Goal: Information Seeking & Learning: Check status

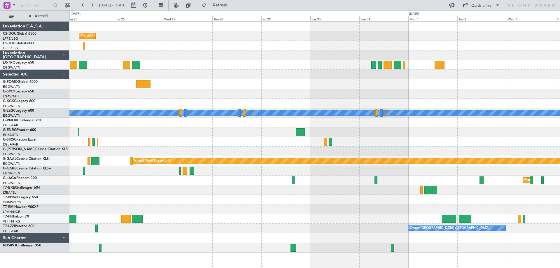
click at [312, 79] on div at bounding box center [314, 75] width 490 height 10
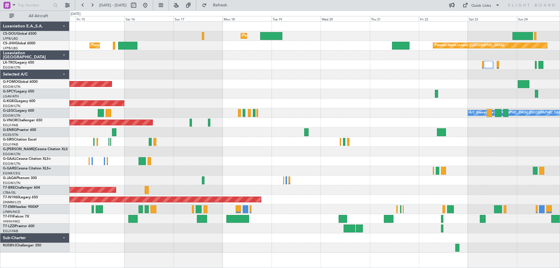
click at [414, 78] on div at bounding box center [314, 75] width 490 height 10
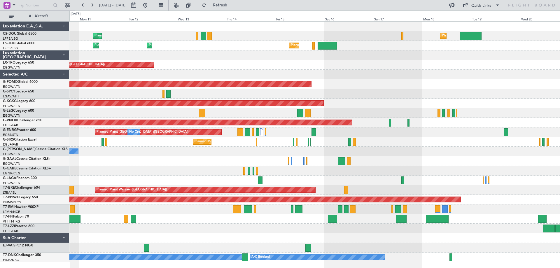
click at [270, 61] on div "Planned Maint London (Luton) Planned Maint Paris (Le Bourget) No Crew Planned M…" at bounding box center [314, 142] width 490 height 241
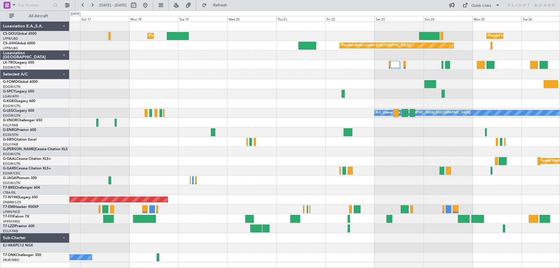
click at [186, 78] on div "Planned Maint London (Luton) Planned Maint Paris (Le Bourget) Planned Maint Lon…" at bounding box center [314, 142] width 490 height 241
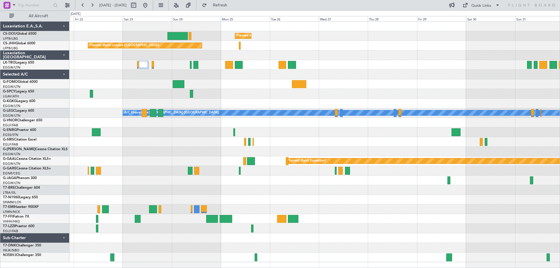
click at [262, 145] on div "Planned Maint Paris (Le Bourget) Planned Maint London (Biggin Hill) A/C Unavail…" at bounding box center [314, 142] width 490 height 241
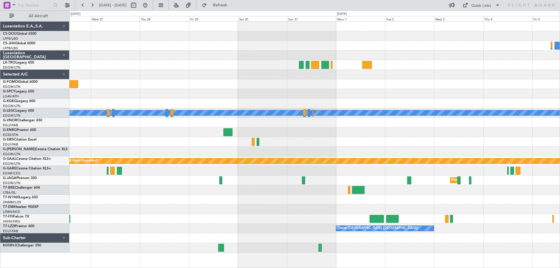
click at [263, 134] on div "Owner" at bounding box center [314, 132] width 490 height 10
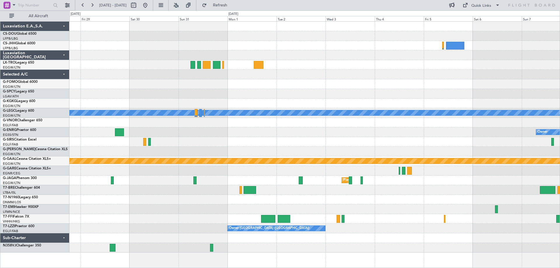
click at [268, 142] on div at bounding box center [314, 142] width 490 height 10
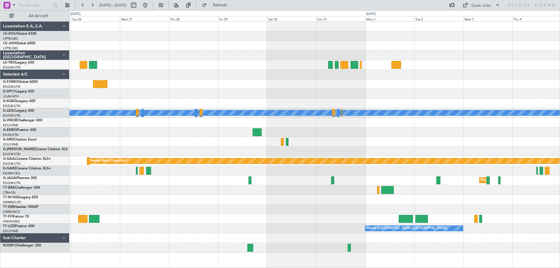
click at [361, 132] on div "Planned Maint Paris (Le Bourget) Planned Maint London (Biggin Hill) A/C Unavail…" at bounding box center [314, 137] width 490 height 231
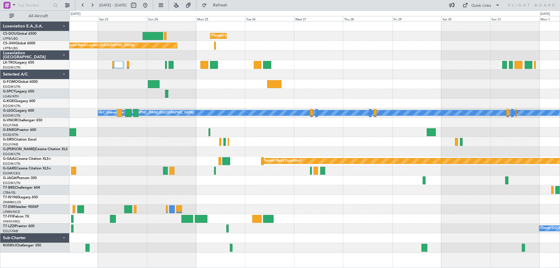
click at [372, 152] on div "Planned Maint Paris (Le Bourget) Planned Maint London (Biggin Hill) A/C Unavail…" at bounding box center [314, 137] width 490 height 231
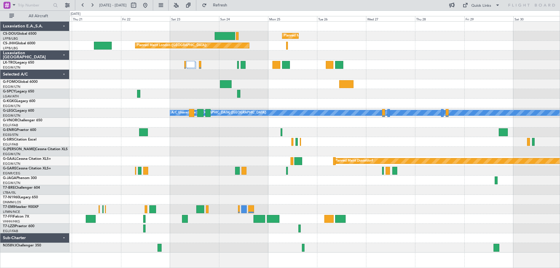
click at [354, 132] on div at bounding box center [314, 132] width 490 height 10
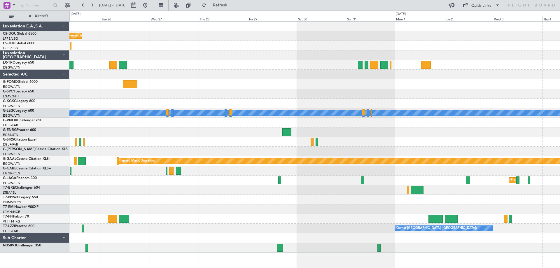
click at [212, 136] on div at bounding box center [314, 132] width 490 height 10
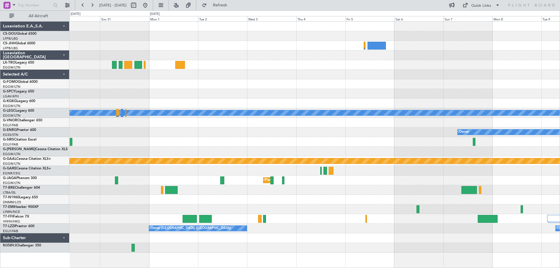
click at [172, 135] on div "Owner" at bounding box center [314, 132] width 490 height 10
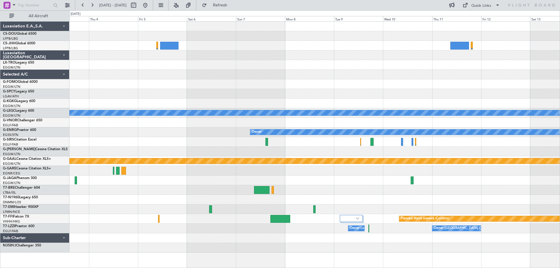
click at [127, 140] on div at bounding box center [314, 142] width 490 height 10
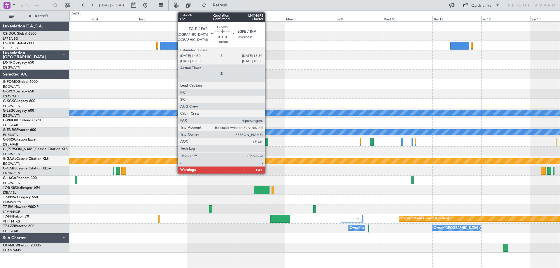
click at [268, 142] on div at bounding box center [267, 142] width 3 height 8
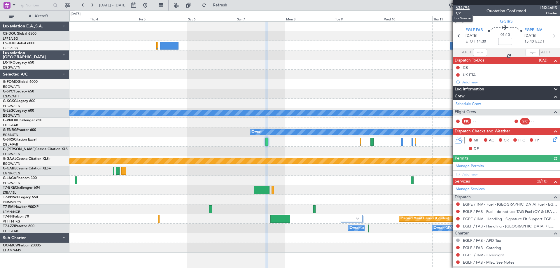
click at [467, 9] on span "534794" at bounding box center [463, 8] width 14 height 6
click at [558, 1] on span at bounding box center [557, 2] width 6 height 5
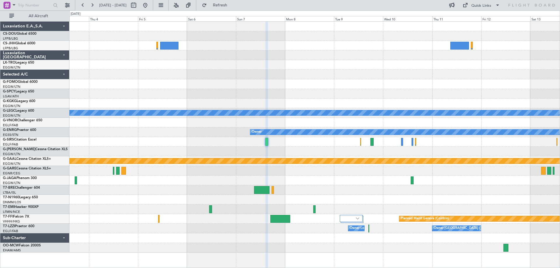
type input "0"
click at [81, 4] on button at bounding box center [82, 5] width 9 height 9
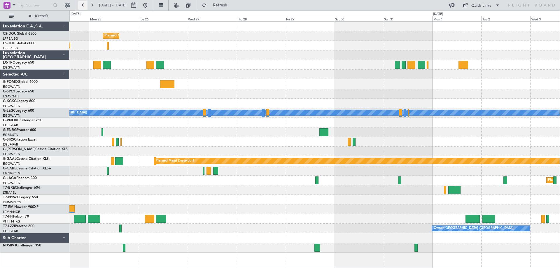
click at [81, 4] on button at bounding box center [82, 5] width 9 height 9
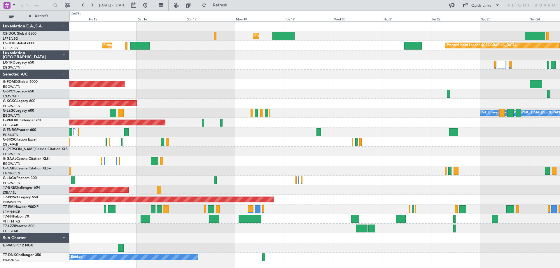
click at [71, 82] on div "Planned Maint Windsor Locks ([PERSON_NAME] Intl)" at bounding box center [314, 84] width 490 height 10
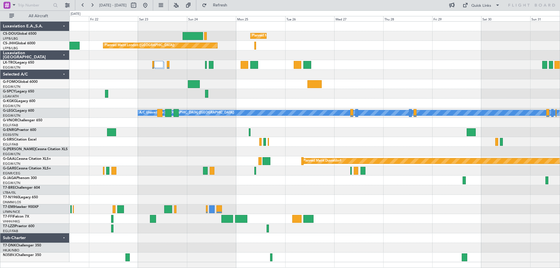
click at [318, 78] on div "Planned Maint Paris (Le Bourget) Planned Maint London (Biggin Hill) A/C Unavail…" at bounding box center [314, 142] width 490 height 241
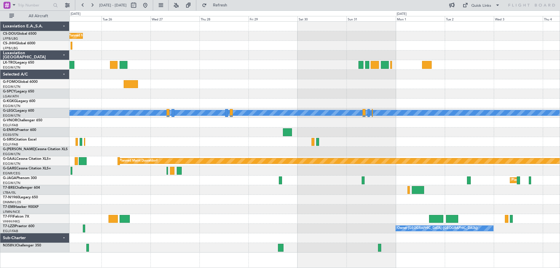
click at [236, 75] on div "Planned Maint Paris (Le Bourget) Planned Maint London (Biggin Hill) A/C Unavail…" at bounding box center [314, 137] width 490 height 231
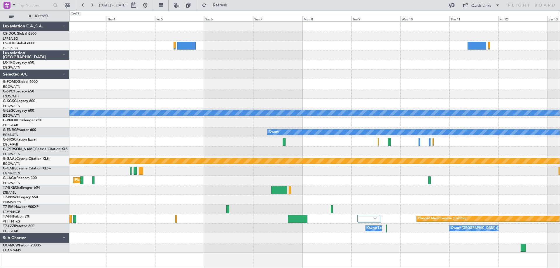
click at [345, 145] on div at bounding box center [314, 142] width 490 height 10
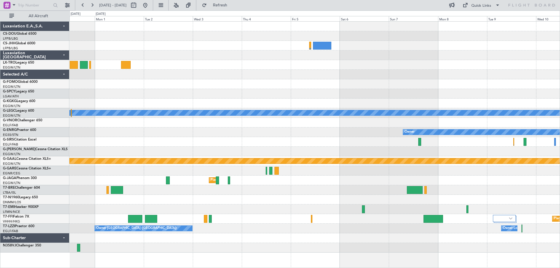
click at [535, 149] on div "A/C Unavailable London (Luton) Owner Planned Maint Dusseldorf Planned Maint Lon…" at bounding box center [314, 137] width 490 height 231
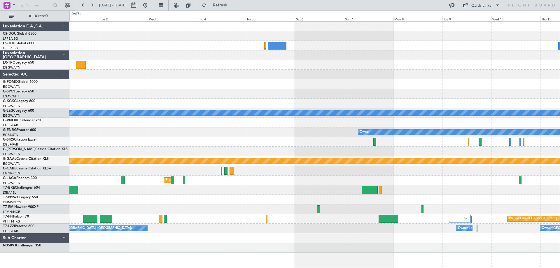
click at [455, 150] on div at bounding box center [314, 152] width 490 height 10
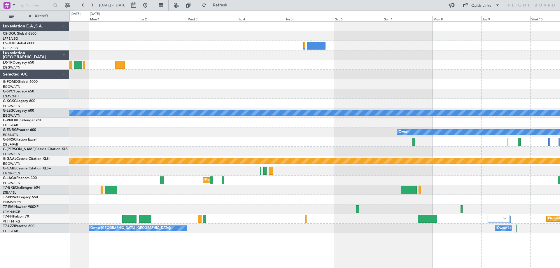
click at [239, 88] on div at bounding box center [314, 84] width 490 height 10
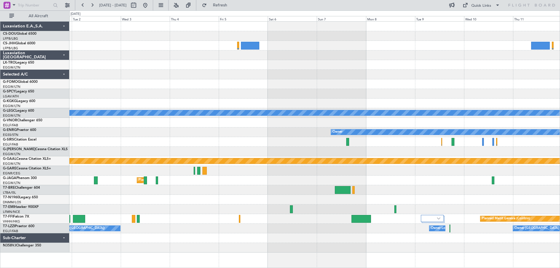
click at [431, 96] on div at bounding box center [314, 94] width 490 height 10
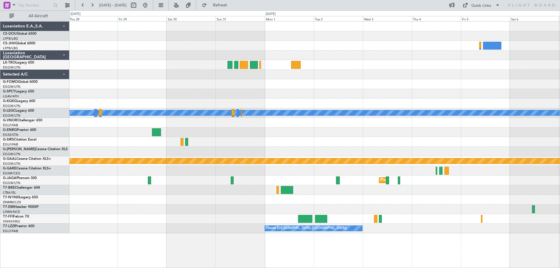
click at [348, 155] on div at bounding box center [314, 152] width 490 height 10
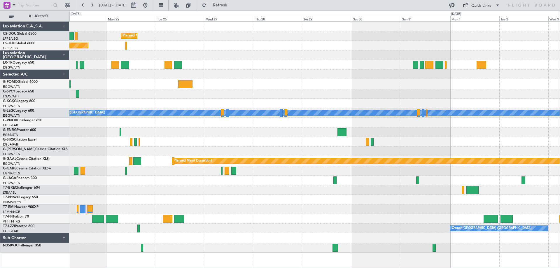
click at [415, 154] on div "Planned Maint Paris (Le Bourget) Planned Maint London (Biggin Hill) A/C Unavail…" at bounding box center [314, 137] width 490 height 231
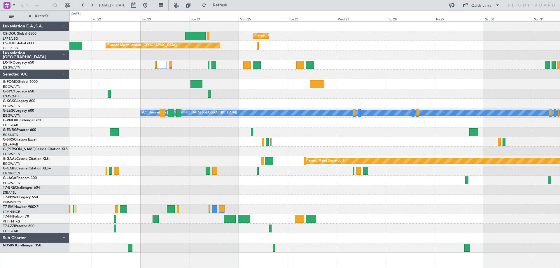
click at [370, 146] on div at bounding box center [314, 142] width 490 height 10
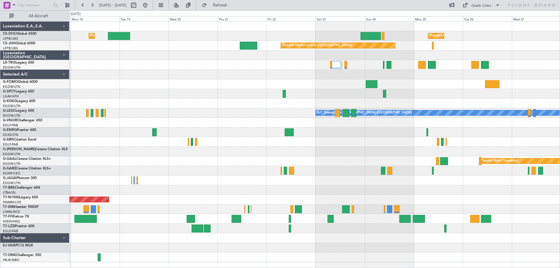
click at [160, 72] on div at bounding box center [314, 75] width 490 height 10
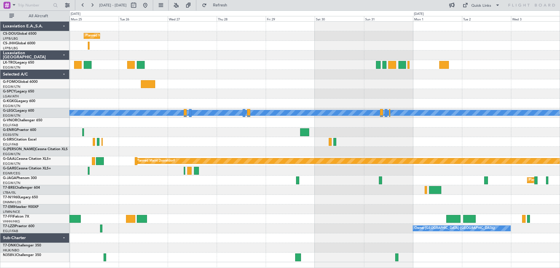
click at [157, 68] on div "Planned Maint Paris (Le Bourget) Planned Maint London (Biggin Hill) A/C Unavail…" at bounding box center [314, 142] width 490 height 241
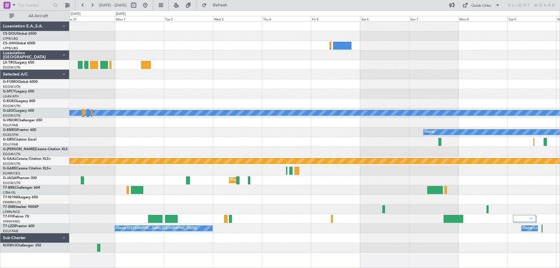
click at [183, 66] on div "A/C Unavailable London (Luton) Owner Planned Maint Dusseldorf Planned Maint Lon…" at bounding box center [314, 137] width 490 height 231
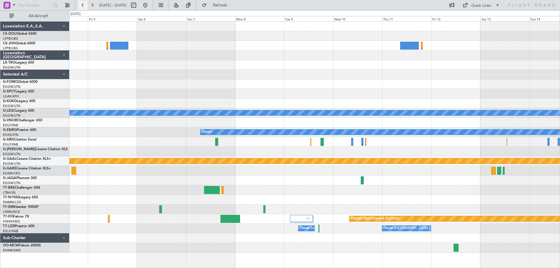
click at [83, 6] on button at bounding box center [82, 5] width 9 height 9
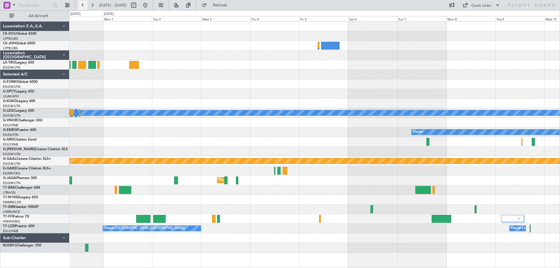
click at [83, 6] on button at bounding box center [82, 5] width 9 height 9
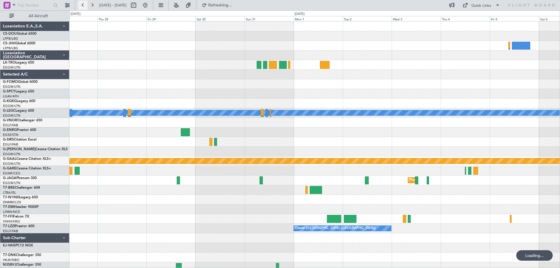
click at [83, 6] on button at bounding box center [82, 5] width 9 height 9
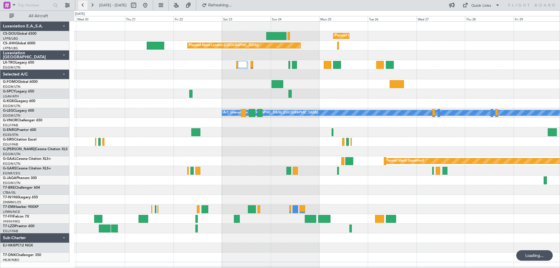
click at [83, 6] on button at bounding box center [82, 5] width 9 height 9
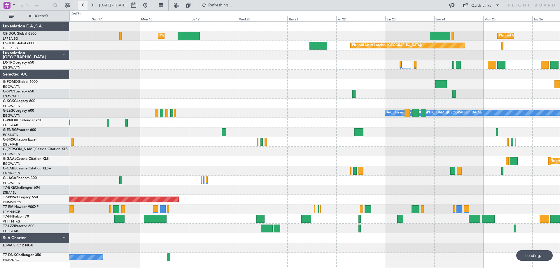
click at [83, 6] on button at bounding box center [82, 5] width 9 height 9
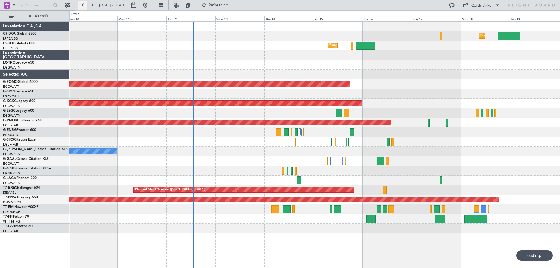
click at [83, 6] on button at bounding box center [82, 5] width 9 height 9
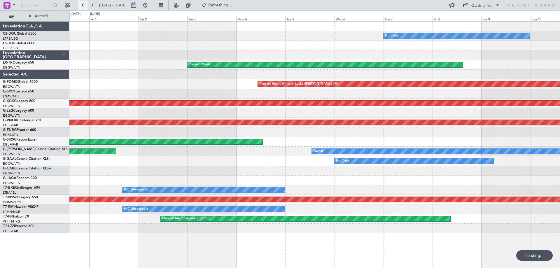
click at [83, 6] on button at bounding box center [82, 5] width 9 height 9
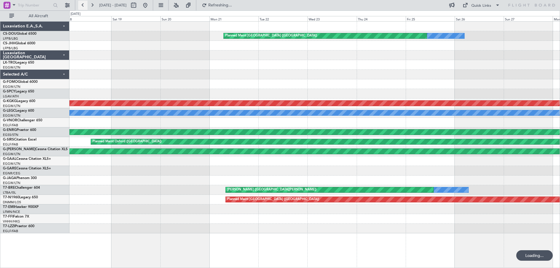
click at [83, 6] on button at bounding box center [82, 5] width 9 height 9
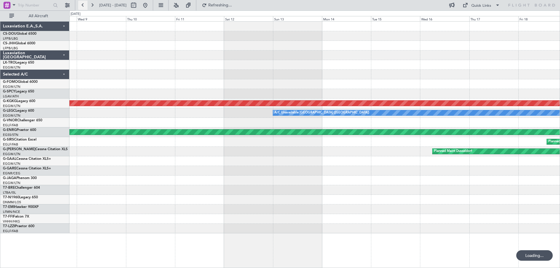
click at [83, 6] on button at bounding box center [82, 5] width 9 height 9
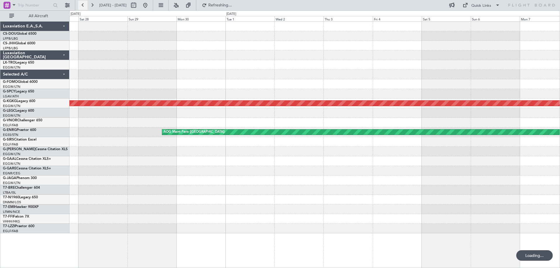
click at [83, 6] on button at bounding box center [82, 5] width 9 height 9
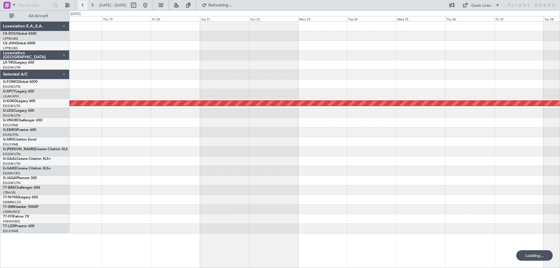
click at [83, 6] on button at bounding box center [82, 5] width 9 height 9
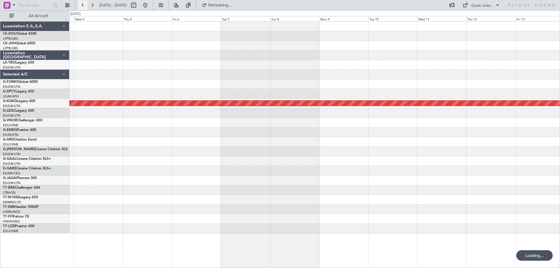
click at [83, 6] on button at bounding box center [82, 5] width 9 height 9
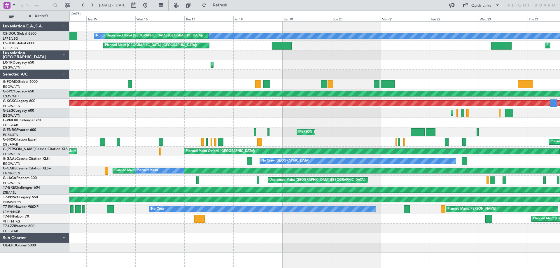
click at [329, 131] on div "MEL London (Stansted)" at bounding box center [314, 132] width 490 height 10
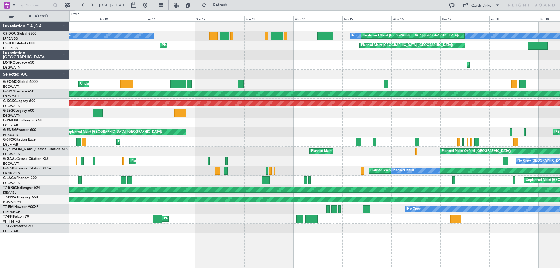
click at [351, 128] on div "No Crew Unplanned Maint Paris (Le Bourget) Planned Maint Paris (Le Bourget) No …" at bounding box center [314, 128] width 490 height 212
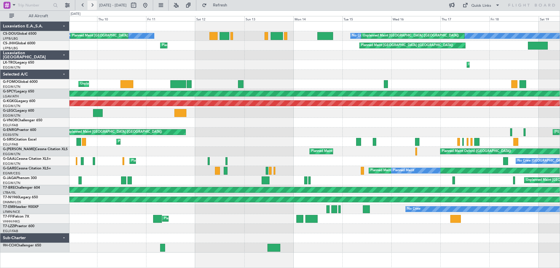
click at [92, 4] on button at bounding box center [92, 5] width 9 height 9
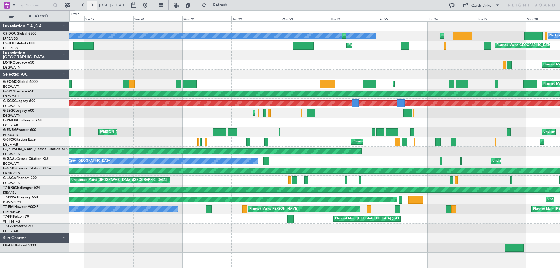
click at [92, 4] on button at bounding box center [92, 5] width 9 height 9
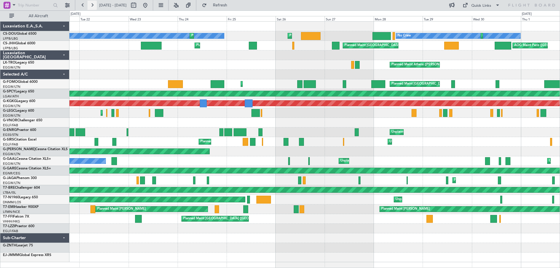
click at [92, 4] on button at bounding box center [92, 5] width 9 height 9
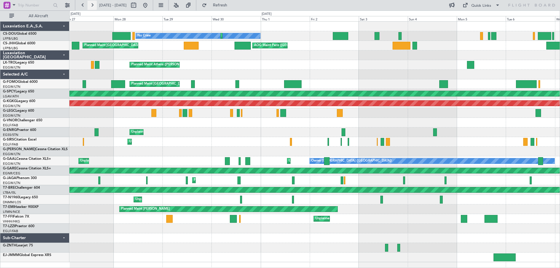
click at [92, 4] on button at bounding box center [92, 5] width 9 height 9
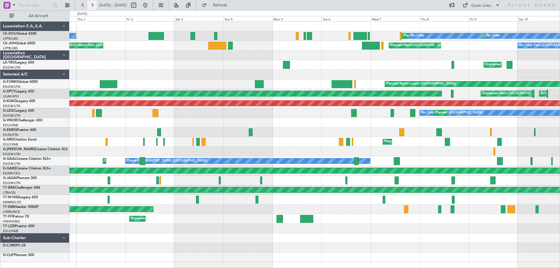
click at [92, 4] on button at bounding box center [92, 5] width 9 height 9
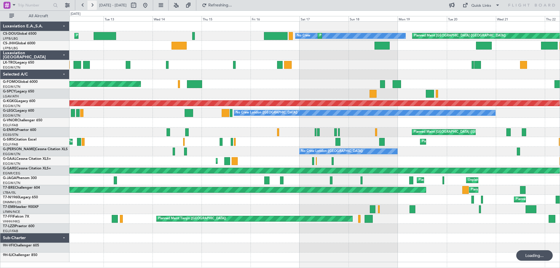
click at [92, 4] on button at bounding box center [92, 5] width 9 height 9
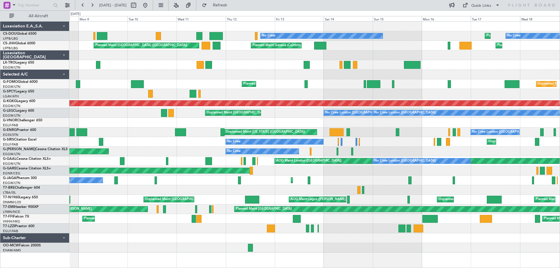
click at [108, 111] on div "Planned Maint Paris (Le Bourget) No Crew Planned Maint Paris (Le Bourget) No Cr…" at bounding box center [314, 137] width 490 height 231
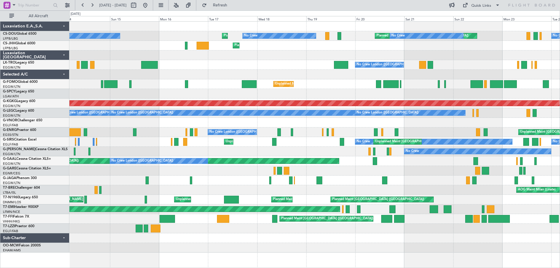
click at [172, 125] on div "No Crew Planned Maint Paris (Le Bourget) No Crew Planned Maint Paris (Le Bourge…" at bounding box center [314, 137] width 490 height 231
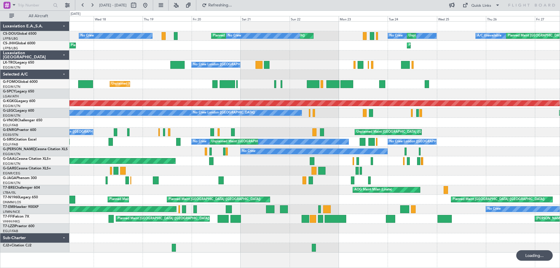
click at [221, 126] on div "No Crew Planned Maint Paris (Le Bourget) No Crew No Crew Unplanned Maint Paris …" at bounding box center [314, 137] width 490 height 231
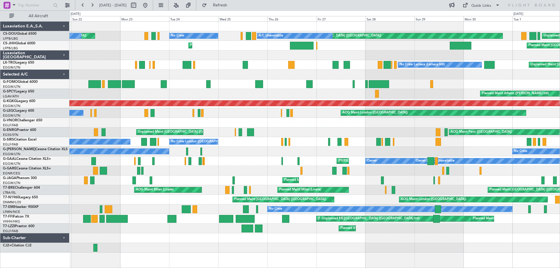
click at [231, 142] on div "Planned Maint Paris (Le Bourget) Unplanned Maint Paris (Le Bourget) Planned Mai…" at bounding box center [314, 137] width 490 height 231
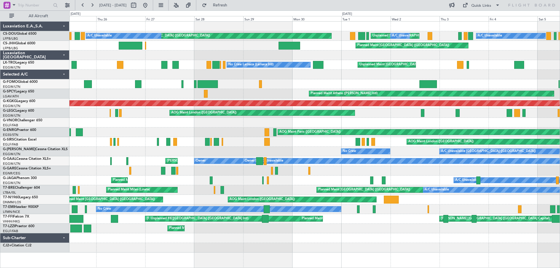
click at [253, 137] on div "AOG Maint London (Farnborough) No Crew London (Farnborough) No Crew" at bounding box center [314, 142] width 490 height 10
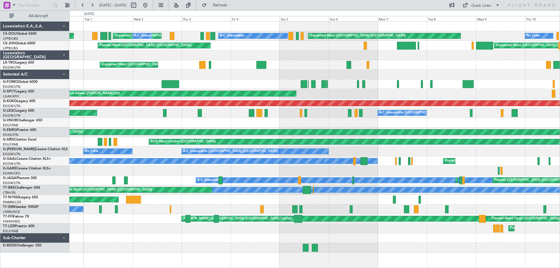
click at [130, 137] on div "AOG Maint London (Farnborough)" at bounding box center [314, 142] width 490 height 10
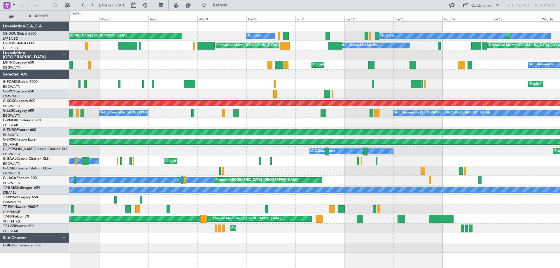
click at [165, 147] on div "Unplanned Maint Paris (Le Bourget) No Crew No Crew Planned Maint A/C Unavailabl…" at bounding box center [314, 137] width 490 height 231
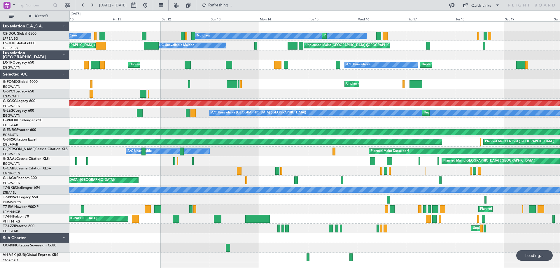
click at [212, 147] on div "Planned Maint Dusseldorf A/C Unavailable" at bounding box center [314, 152] width 490 height 10
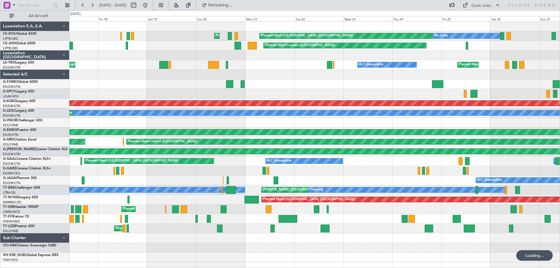
click at [125, 120] on div "Planned Maint London ([GEOGRAPHIC_DATA])" at bounding box center [314, 123] width 490 height 10
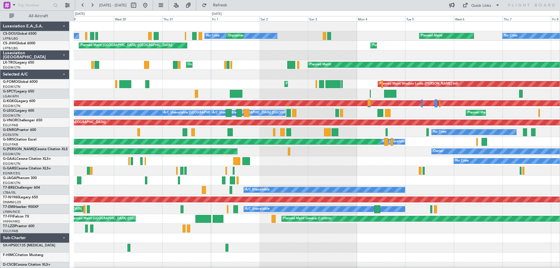
click at [107, 174] on div at bounding box center [317, 171] width 486 height 10
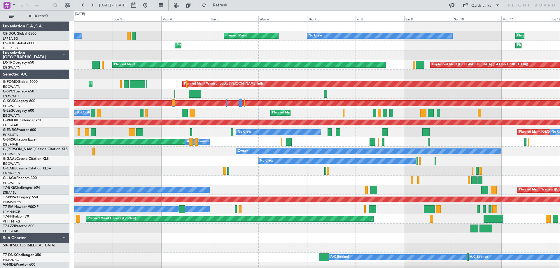
click at [183, 155] on div "Owner Planned Maint Dusseldorf" at bounding box center [317, 152] width 486 height 10
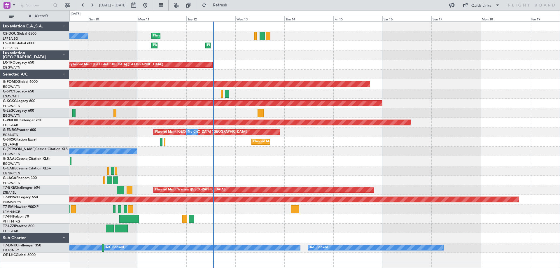
click at [156, 159] on div "No Crew Planned Maint Paris (Le Bourget) Planned Maint Paris (Le Bourget) Plann…" at bounding box center [314, 142] width 490 height 241
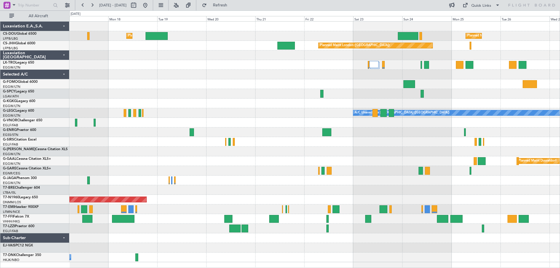
click at [150, 67] on div "Planned Maint [GEOGRAPHIC_DATA] ([GEOGRAPHIC_DATA]) Planned Maint [GEOGRAPHIC_D…" at bounding box center [314, 142] width 490 height 241
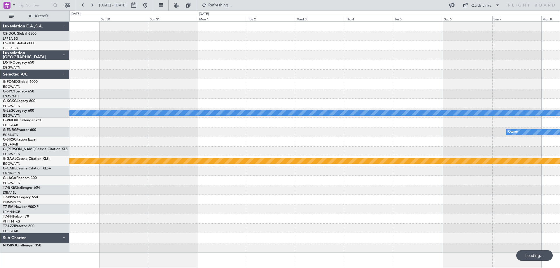
click at [173, 85] on div at bounding box center [314, 84] width 490 height 10
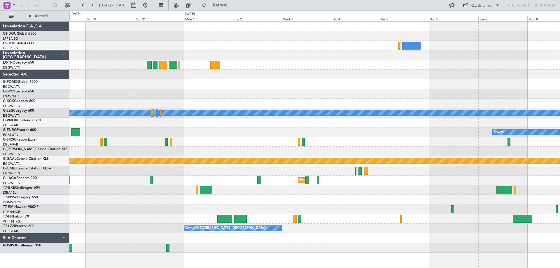
click at [256, 130] on div "Owner" at bounding box center [314, 132] width 490 height 10
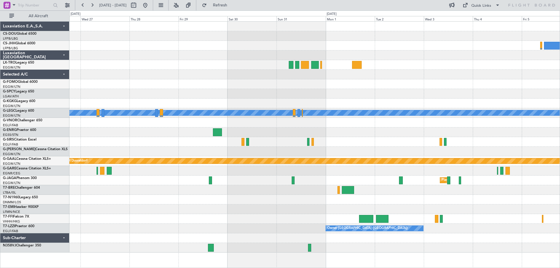
click at [281, 140] on div at bounding box center [314, 142] width 490 height 10
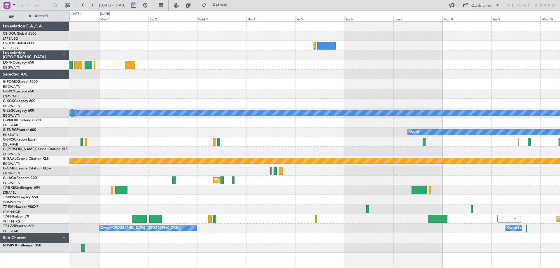
click at [246, 128] on div "Owner" at bounding box center [314, 132] width 490 height 10
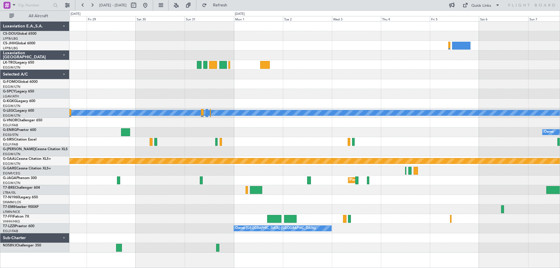
click at [290, 128] on div "Owner" at bounding box center [314, 132] width 490 height 10
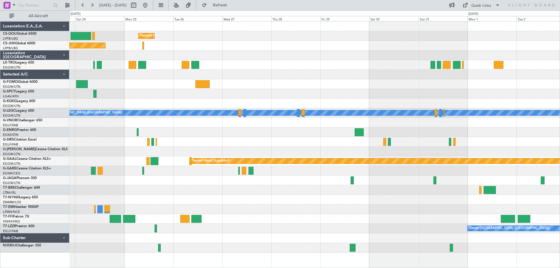
click at [403, 83] on div at bounding box center [314, 84] width 490 height 10
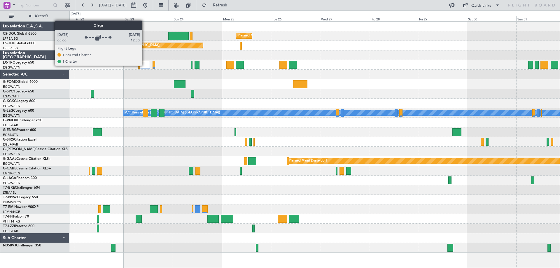
click at [145, 65] on div at bounding box center [144, 64] width 9 height 7
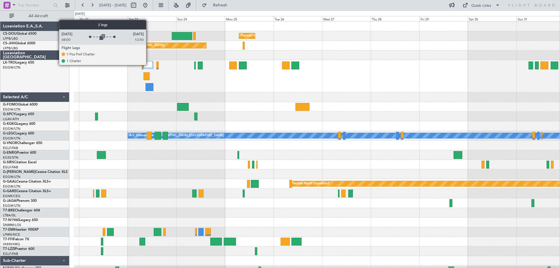
click at [149, 65] on div at bounding box center [148, 64] width 9 height 7
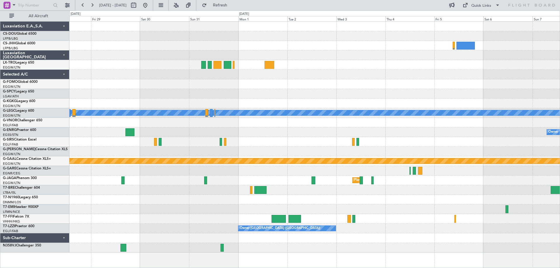
click at [198, 99] on div "A/C Unavailable London (Luton) Owner Planned Maint Dusseldorf Planned Maint Lon…" at bounding box center [314, 137] width 490 height 231
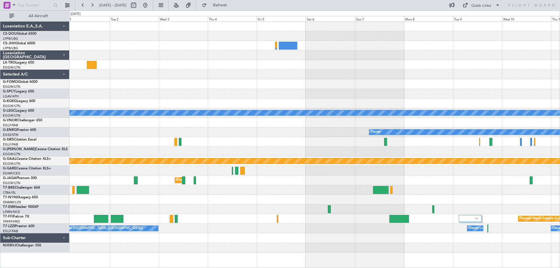
click at [242, 131] on div "A/C Unavailable London (Luton) Owner Planned Maint Dusseldorf Planned Maint Lon…" at bounding box center [314, 137] width 490 height 231
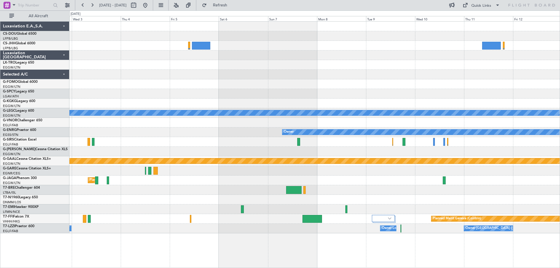
click at [302, 140] on div at bounding box center [314, 142] width 490 height 10
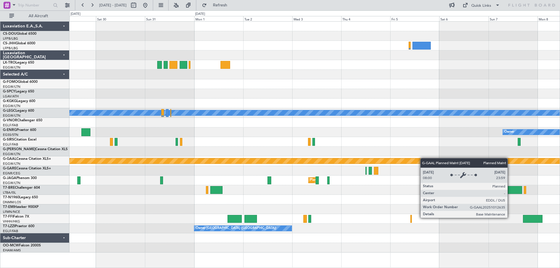
click at [464, 159] on div "A/C Unavailable London (Luton) Owner Planned Maint Dusseldorf Planned Maint Lon…" at bounding box center [314, 137] width 490 height 231
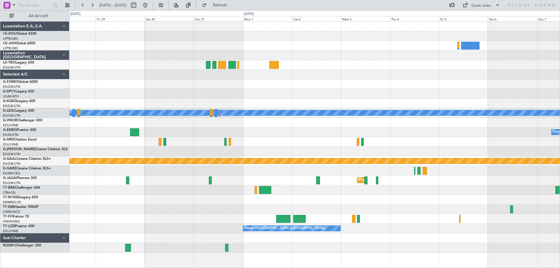
click at [291, 132] on div "Owner" at bounding box center [314, 132] width 490 height 10
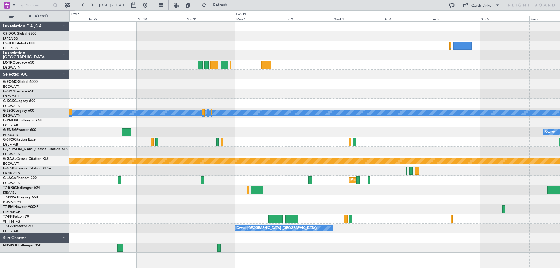
click at [422, 132] on div "Owner" at bounding box center [314, 132] width 490 height 10
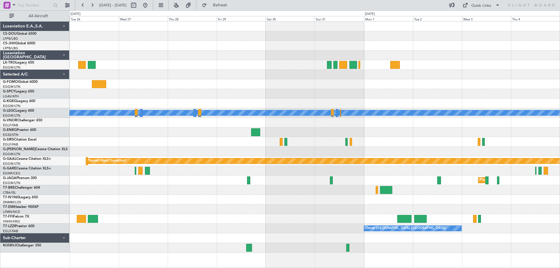
click at [301, 146] on div at bounding box center [314, 142] width 490 height 10
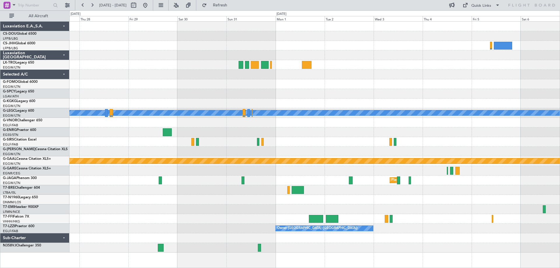
click at [295, 143] on div at bounding box center [314, 142] width 490 height 10
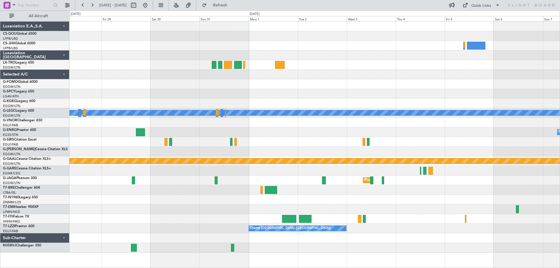
click at [287, 138] on div at bounding box center [314, 142] width 490 height 10
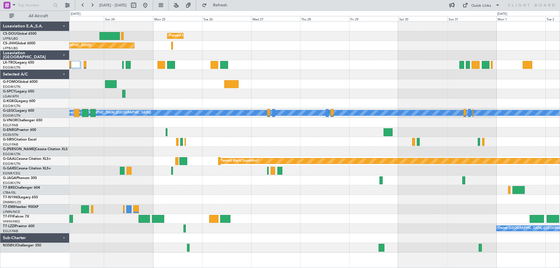
click at [457, 89] on div at bounding box center [314, 84] width 490 height 10
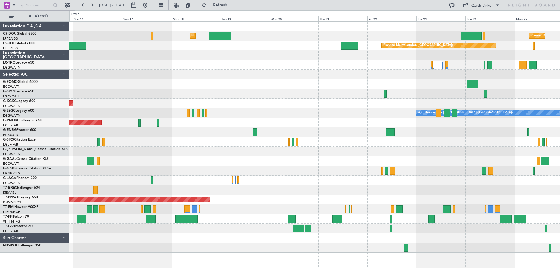
click at [416, 105] on div "Planned Maint Paris (Le Bourget) Planned Maint London (Luton) Planned Maint Lon…" at bounding box center [314, 137] width 490 height 231
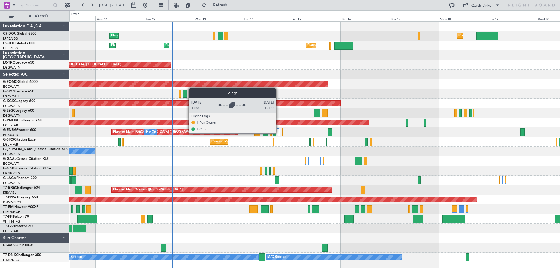
click at [279, 133] on div at bounding box center [278, 131] width 2 height 7
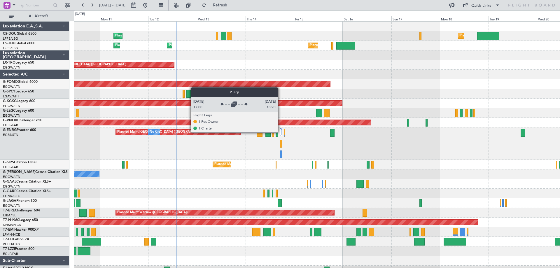
click at [281, 132] on div at bounding box center [281, 131] width 2 height 7
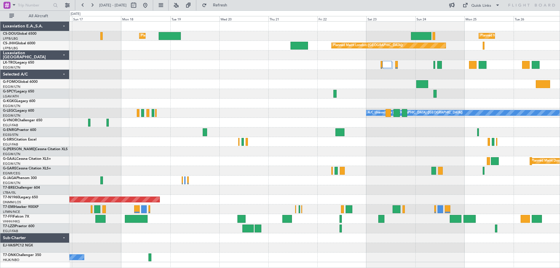
click at [169, 75] on div at bounding box center [314, 75] width 490 height 10
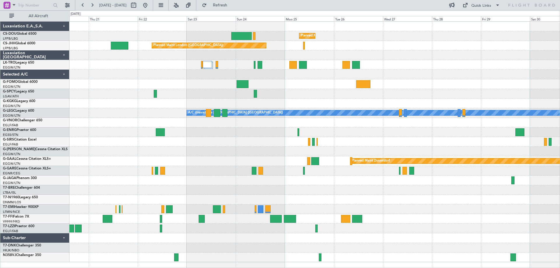
click at [167, 70] on div at bounding box center [314, 75] width 490 height 10
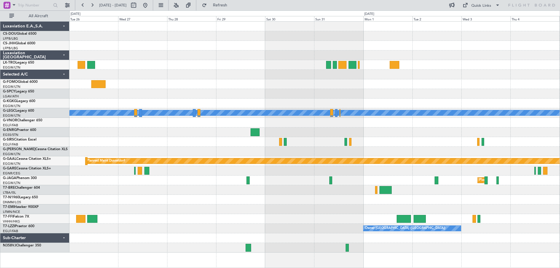
click at [203, 92] on div "Planned Maint Paris (Le Bourget) Planned Maint London (Biggin Hill) A/C Unavail…" at bounding box center [314, 137] width 490 height 231
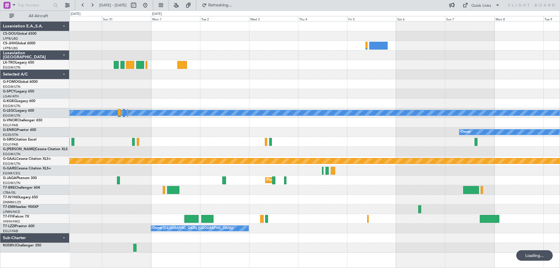
click at [214, 90] on div at bounding box center [314, 94] width 490 height 10
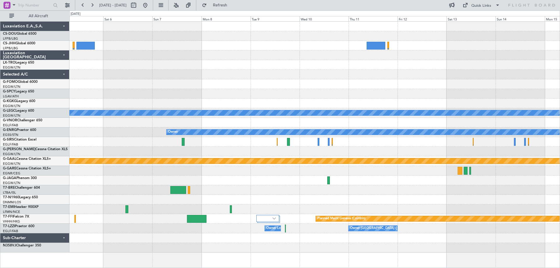
click at [146, 80] on div "A/C Unavailable London (Luton) Owner Planned Maint Dusseldorf Planned Maint Lon…" at bounding box center [314, 137] width 490 height 231
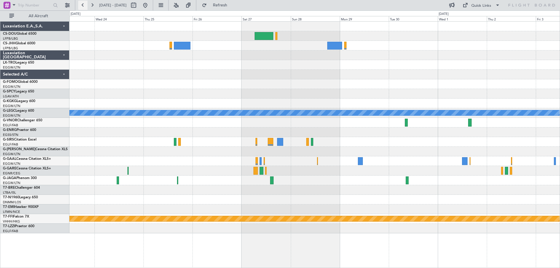
click at [81, 6] on button at bounding box center [82, 5] width 9 height 9
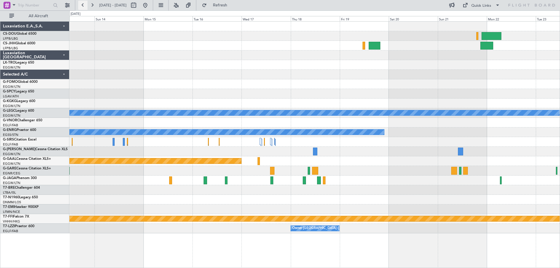
click at [81, 6] on button at bounding box center [82, 5] width 9 height 9
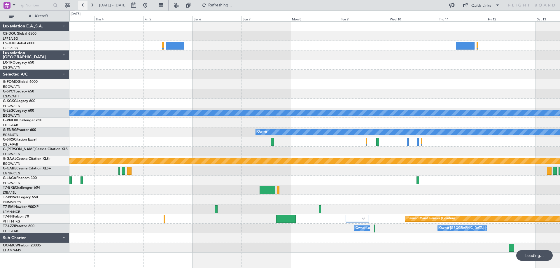
click at [81, 6] on button at bounding box center [82, 5] width 9 height 9
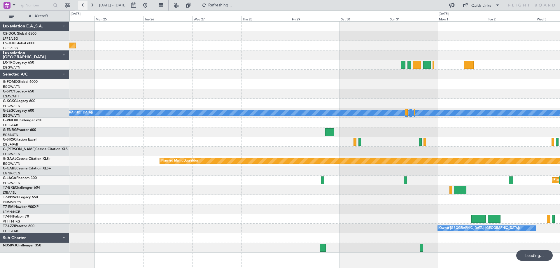
click at [81, 6] on button at bounding box center [82, 5] width 9 height 9
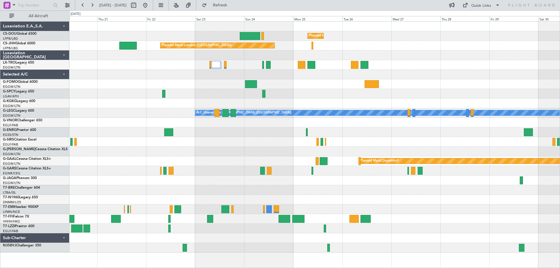
click at [266, 79] on div "Planned Maint [GEOGRAPHIC_DATA] ([GEOGRAPHIC_DATA]) Planned Maint [GEOGRAPHIC_D…" at bounding box center [314, 137] width 490 height 231
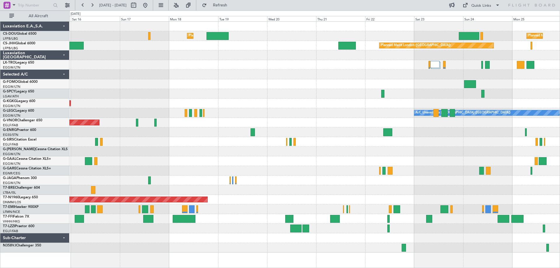
click at [375, 114] on div "A/C Unavailable [GEOGRAPHIC_DATA] ([GEOGRAPHIC_DATA])" at bounding box center [314, 113] width 490 height 10
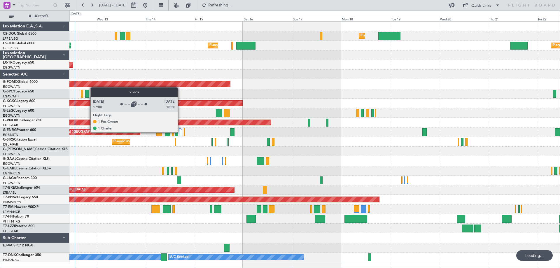
click at [180, 132] on div at bounding box center [180, 131] width 2 height 7
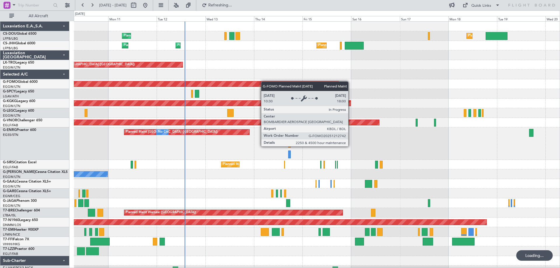
click at [304, 84] on div "Planned Maint [GEOGRAPHIC_DATA] ([GEOGRAPHIC_DATA]) Planned Maint [GEOGRAPHIC_D…" at bounding box center [317, 153] width 486 height 263
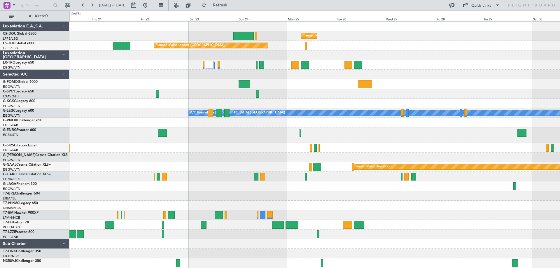
click at [206, 81] on div at bounding box center [314, 84] width 490 height 10
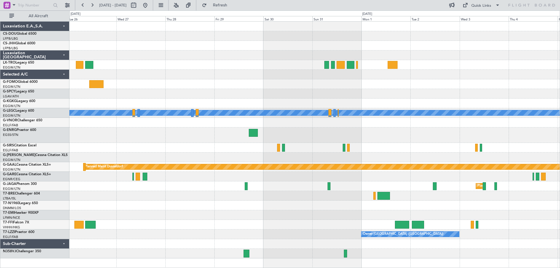
click at [265, 92] on div at bounding box center [314, 94] width 490 height 10
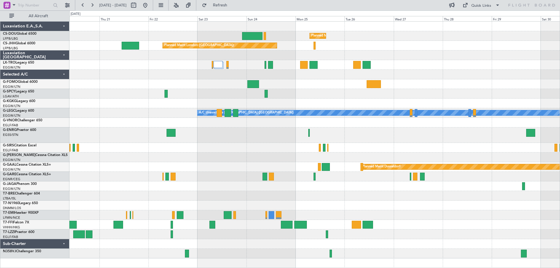
click at [469, 78] on div "Planned Maint [GEOGRAPHIC_DATA] ([GEOGRAPHIC_DATA]) Planned Maint [GEOGRAPHIC_D…" at bounding box center [314, 140] width 490 height 237
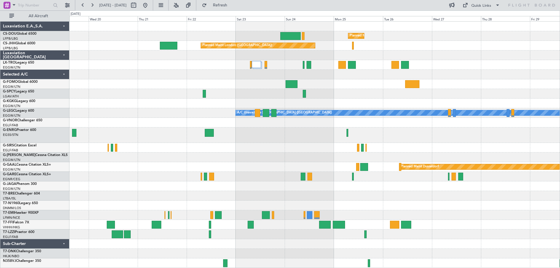
click at [356, 94] on div at bounding box center [314, 94] width 490 height 10
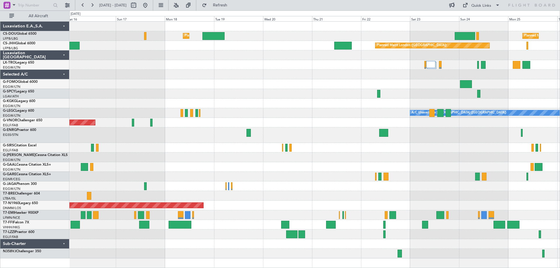
click at [340, 97] on div "Planned Maint [GEOGRAPHIC_DATA] ([GEOGRAPHIC_DATA]) Planned Maint [GEOGRAPHIC_D…" at bounding box center [314, 140] width 490 height 237
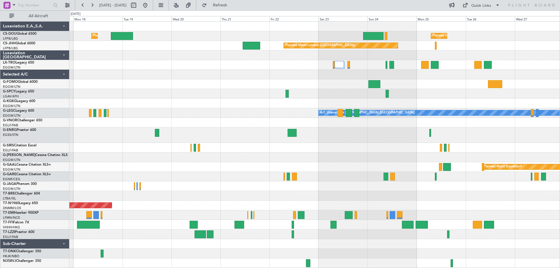
click at [193, 86] on div "Planned Maint Windsor Locks ([PERSON_NAME] Intl)" at bounding box center [314, 84] width 490 height 10
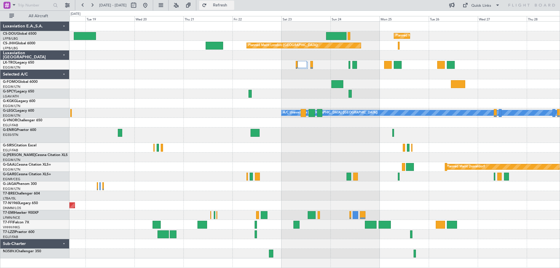
click at [234, 2] on button "Refresh" at bounding box center [216, 5] width 35 height 9
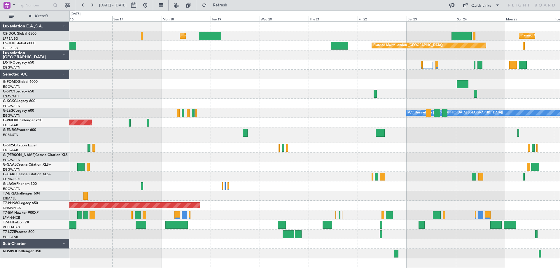
click at [453, 96] on div at bounding box center [314, 94] width 490 height 10
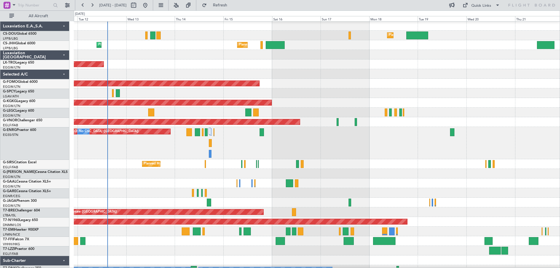
scroll to position [1, 0]
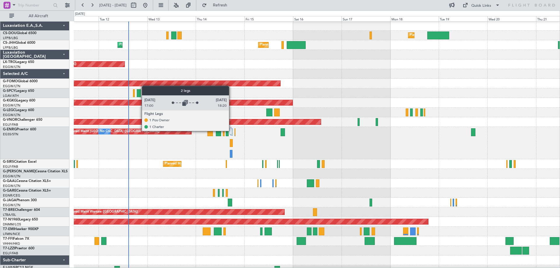
click at [232, 131] on div at bounding box center [231, 131] width 2 height 7
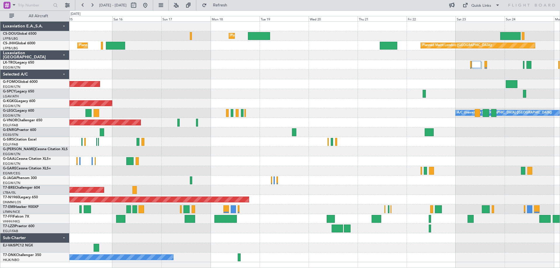
click at [299, 75] on div at bounding box center [314, 75] width 490 height 10
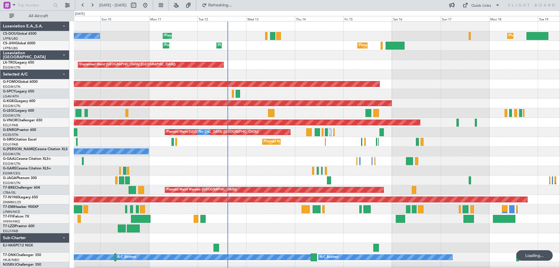
click at [542, 101] on div "Planned Maint [GEOGRAPHIC_DATA] ([GEOGRAPHIC_DATA]) Planned Maint [GEOGRAPHIC_D…" at bounding box center [317, 147] width 486 height 250
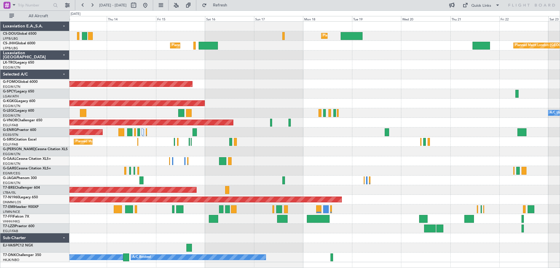
click at [308, 90] on div at bounding box center [314, 94] width 490 height 10
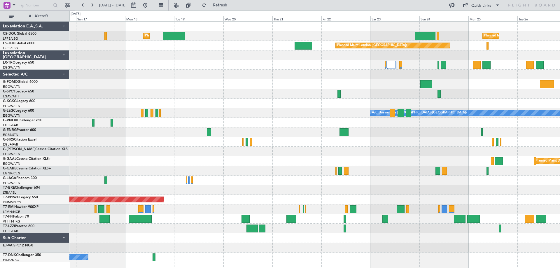
click at [135, 73] on div "Planned Maint [GEOGRAPHIC_DATA] ([GEOGRAPHIC_DATA]) Planned Maint [GEOGRAPHIC_D…" at bounding box center [314, 142] width 490 height 241
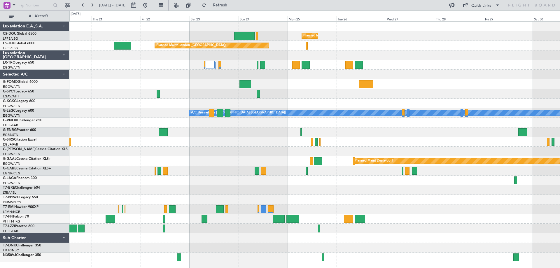
click at [262, 72] on div at bounding box center [314, 75] width 490 height 10
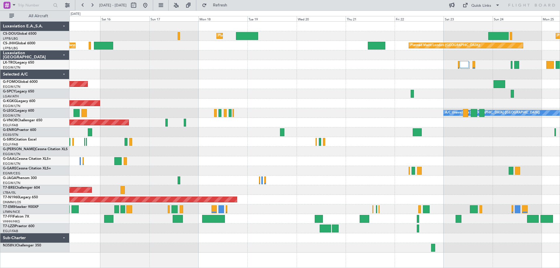
click at [460, 71] on div "Planned Maint [GEOGRAPHIC_DATA] ([GEOGRAPHIC_DATA]) Planned Maint [GEOGRAPHIC_D…" at bounding box center [314, 137] width 490 height 231
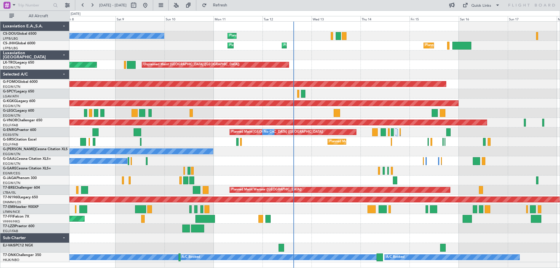
click at [473, 172] on div "Planned Maint [GEOGRAPHIC_DATA] ([GEOGRAPHIC_DATA]) No Crew Planned Maint [GEOG…" at bounding box center [314, 142] width 490 height 241
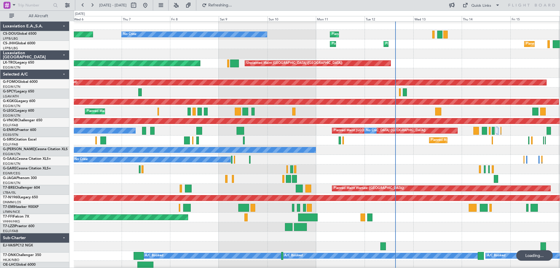
scroll to position [1, 0]
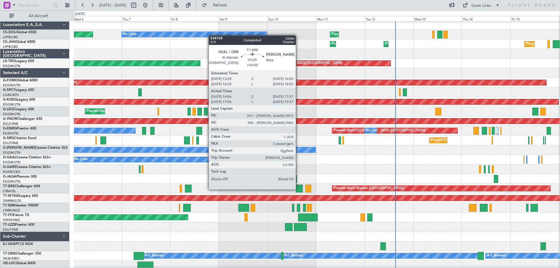
click at [298, 189] on div at bounding box center [299, 189] width 7 height 8
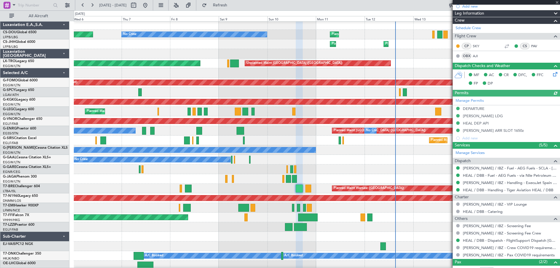
scroll to position [109, 0]
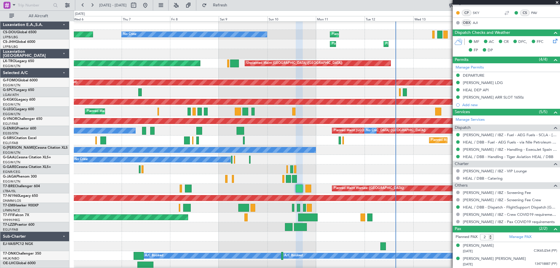
click at [556, 2] on span at bounding box center [557, 2] width 6 height 5
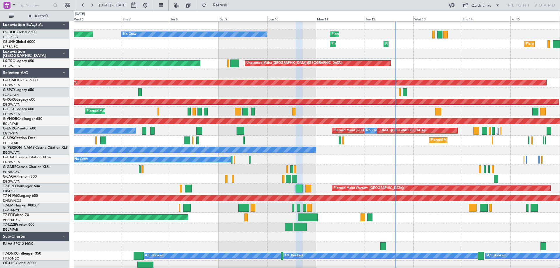
type input "0"
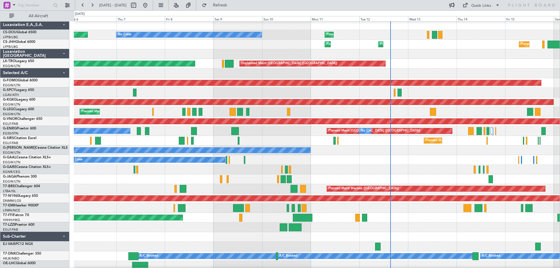
scroll to position [0, 0]
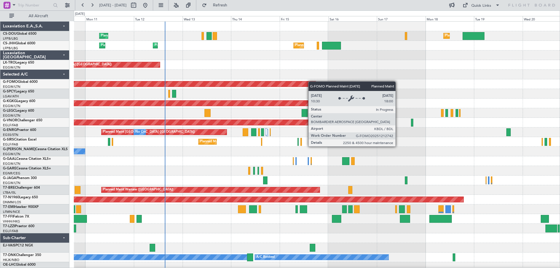
click at [254, 82] on div "Planned Maint [GEOGRAPHIC_DATA] ([GEOGRAPHIC_DATA]) Planned Maint [GEOGRAPHIC_D…" at bounding box center [317, 147] width 486 height 250
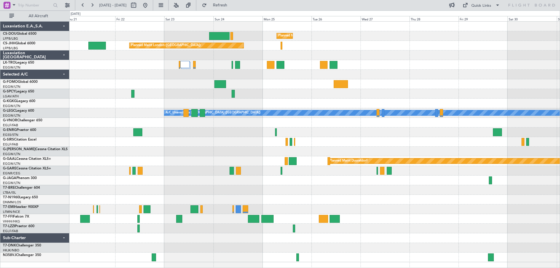
click at [196, 86] on div "Planned Maint [GEOGRAPHIC_DATA] ([GEOGRAPHIC_DATA]) Planned Maint [GEOGRAPHIC_D…" at bounding box center [314, 142] width 490 height 241
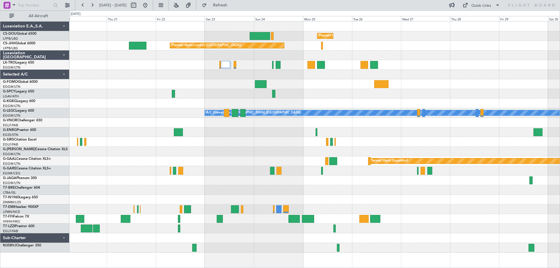
click at [457, 75] on div "Planned Maint [GEOGRAPHIC_DATA] ([GEOGRAPHIC_DATA]) Planned Maint [GEOGRAPHIC_D…" at bounding box center [314, 137] width 490 height 231
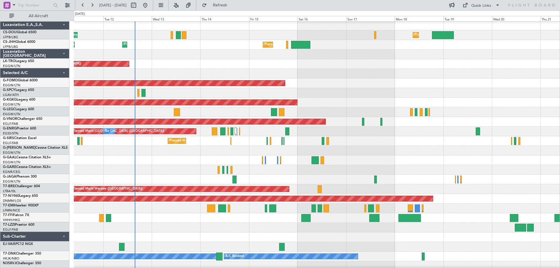
scroll to position [2, 0]
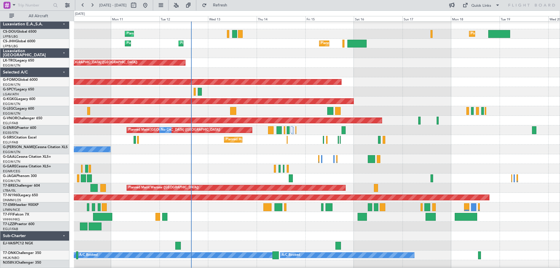
click at [356, 77] on div "Planned Maint Windsor Locks ([PERSON_NAME] Intl)" at bounding box center [317, 82] width 486 height 10
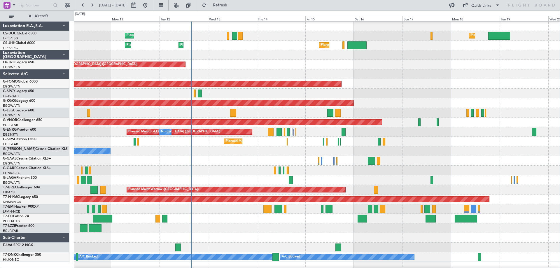
scroll to position [0, 0]
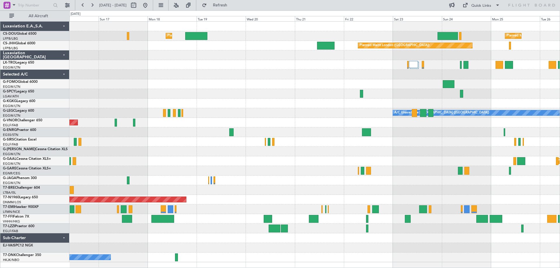
click at [245, 82] on div "Planned Maint [GEOGRAPHIC_DATA] ([GEOGRAPHIC_DATA]) Planned Maint [GEOGRAPHIC_D…" at bounding box center [314, 142] width 490 height 241
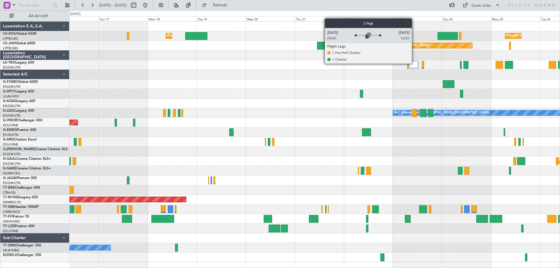
click at [415, 63] on div at bounding box center [413, 64] width 9 height 7
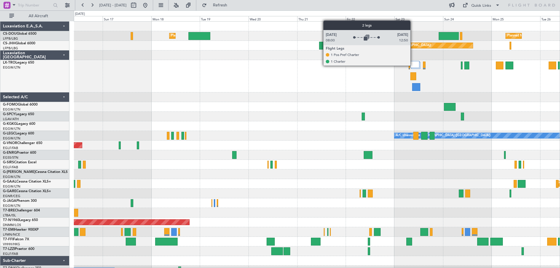
click at [413, 65] on div at bounding box center [415, 64] width 9 height 7
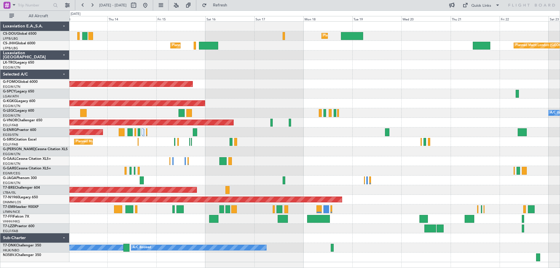
click at [368, 101] on div "Planned Maint [GEOGRAPHIC_DATA] ([GEOGRAPHIC_DATA]) Planned Maint [GEOGRAPHIC_D…" at bounding box center [314, 142] width 490 height 241
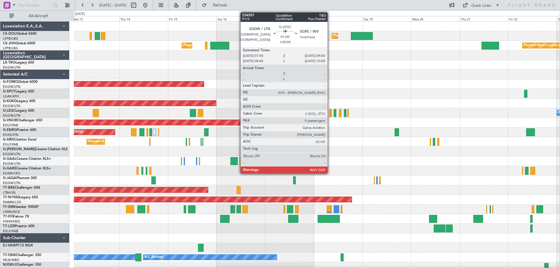
click at [330, 114] on div at bounding box center [330, 113] width 3 height 8
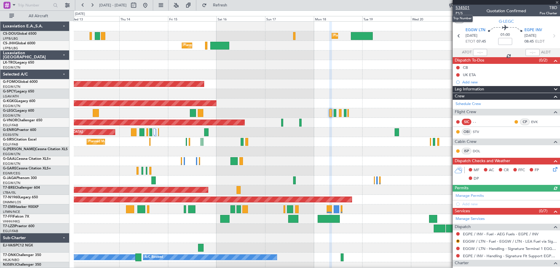
click at [464, 8] on span "534501" at bounding box center [463, 8] width 14 height 6
click at [233, 6] on span "Refresh" at bounding box center [220, 5] width 25 height 4
click at [556, 2] on div at bounding box center [506, 2] width 107 height 5
click at [557, 3] on span at bounding box center [557, 2] width 6 height 5
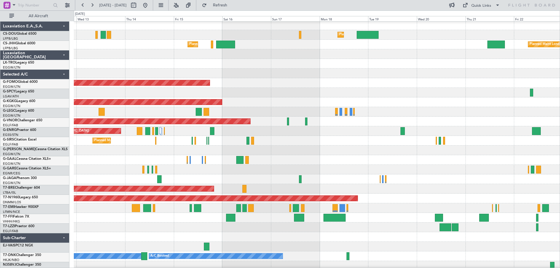
scroll to position [4, 0]
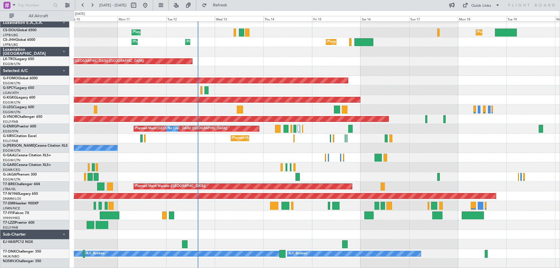
click at [408, 73] on div "Planned Maint [GEOGRAPHIC_DATA] ([GEOGRAPHIC_DATA]) Planned Maint [GEOGRAPHIC_D…" at bounding box center [317, 143] width 486 height 250
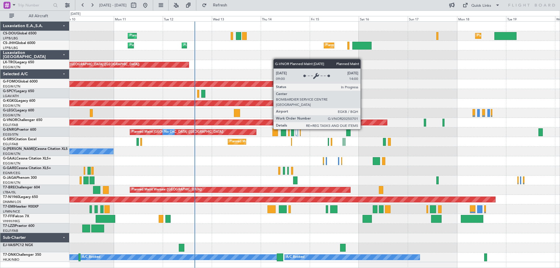
scroll to position [0, 0]
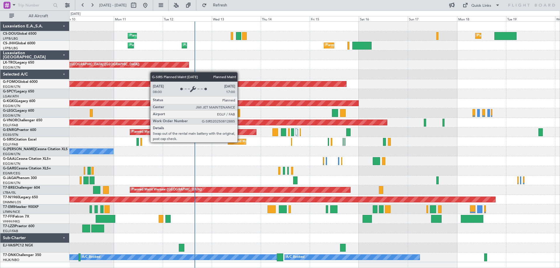
click at [240, 142] on div "Planned Maint [GEOGRAPHIC_DATA] ([GEOGRAPHIC_DATA])" at bounding box center [276, 141] width 92 height 9
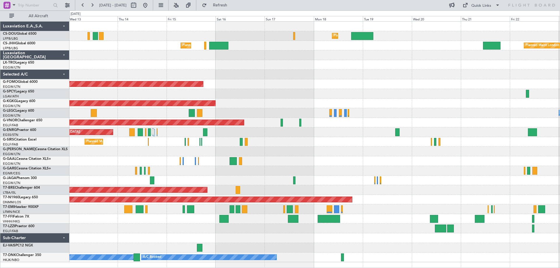
click at [319, 148] on div "Planned Maint [GEOGRAPHIC_DATA] ([GEOGRAPHIC_DATA]) Planned Maint [GEOGRAPHIC_D…" at bounding box center [314, 142] width 490 height 241
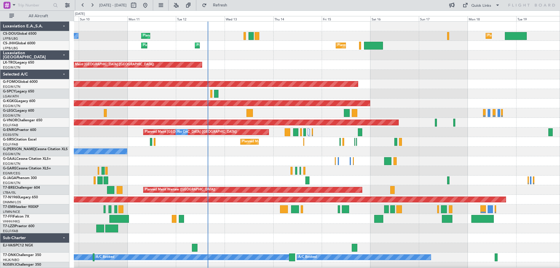
click at [417, 143] on div "Planned Maint [GEOGRAPHIC_DATA] ([GEOGRAPHIC_DATA])" at bounding box center [317, 142] width 486 height 10
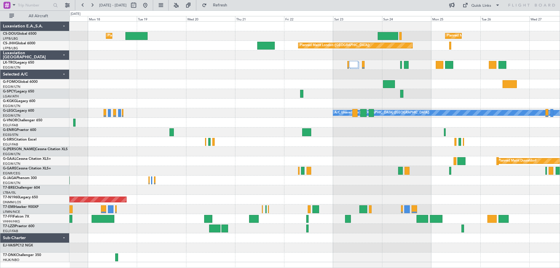
click at [96, 57] on div "Planned Maint [GEOGRAPHIC_DATA] ([GEOGRAPHIC_DATA]) Planned Maint [GEOGRAPHIC_D…" at bounding box center [314, 142] width 490 height 241
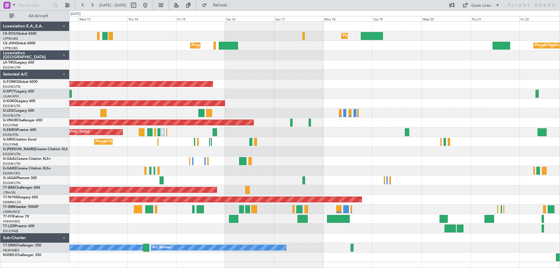
click at [387, 70] on div at bounding box center [314, 75] width 490 height 10
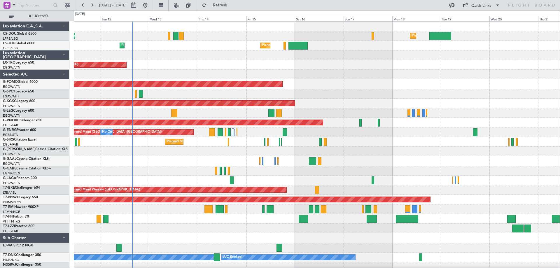
click at [334, 102] on div "AOG Maint [GEOGRAPHIC_DATA] (Ataturk)" at bounding box center [317, 104] width 486 height 10
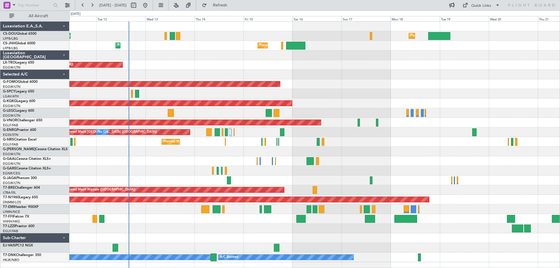
click at [280, 59] on div at bounding box center [314, 55] width 490 height 10
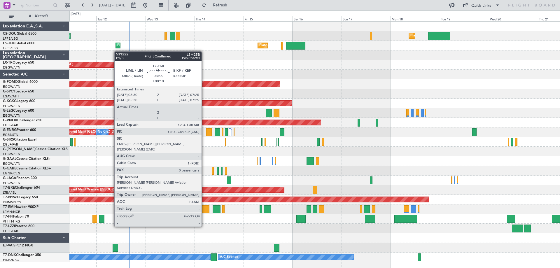
click at [204, 210] on div at bounding box center [205, 209] width 8 height 8
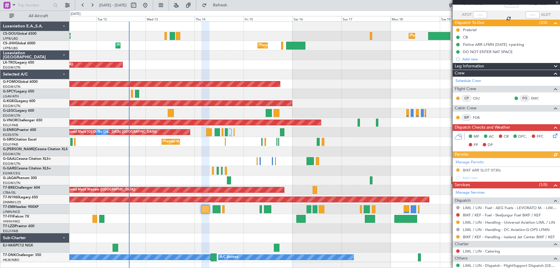
scroll to position [62, 0]
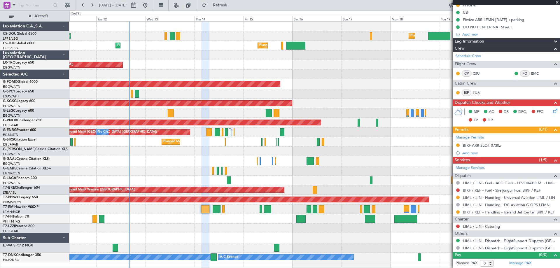
click at [557, 4] on span at bounding box center [557, 2] width 6 height 5
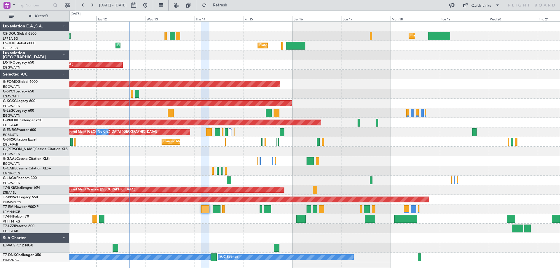
scroll to position [0, 0]
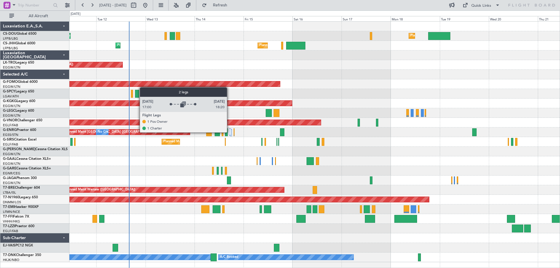
click at [230, 132] on div at bounding box center [230, 131] width 2 height 7
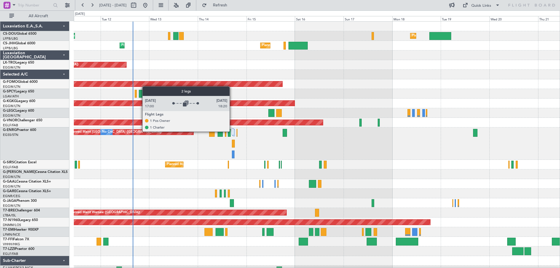
click at [232, 131] on div at bounding box center [233, 131] width 2 height 7
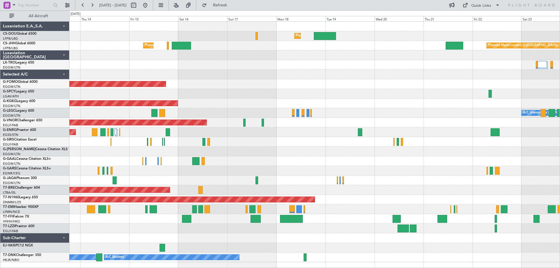
click at [305, 95] on div "Planned Maint [GEOGRAPHIC_DATA] ([GEOGRAPHIC_DATA]) Planned Maint [GEOGRAPHIC_D…" at bounding box center [314, 142] width 490 height 241
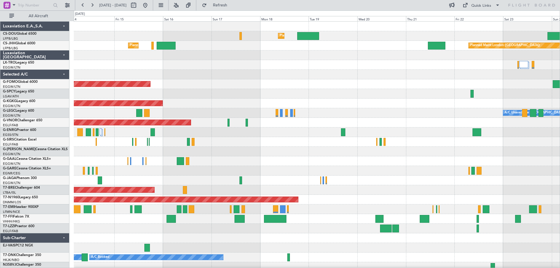
scroll to position [4, 0]
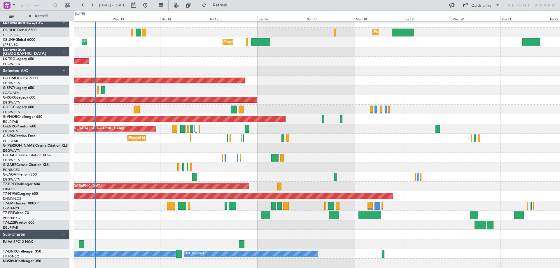
click at [426, 94] on div "Planned Maint [GEOGRAPHIC_DATA] ([GEOGRAPHIC_DATA]) Planned Maint [GEOGRAPHIC_D…" at bounding box center [317, 143] width 486 height 250
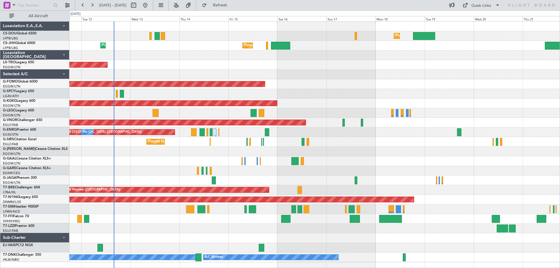
scroll to position [0, 0]
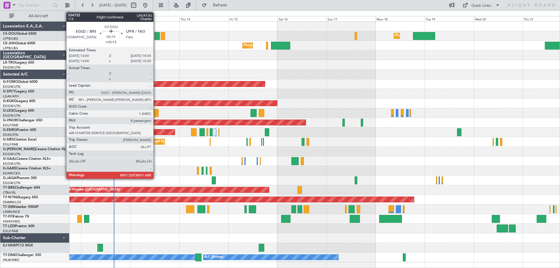
click at [156, 36] on div at bounding box center [157, 36] width 5 height 8
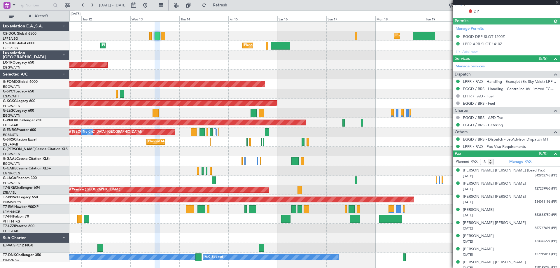
scroll to position [189, 0]
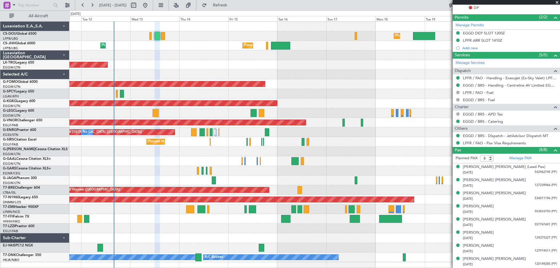
click at [556, 3] on span at bounding box center [557, 2] width 6 height 5
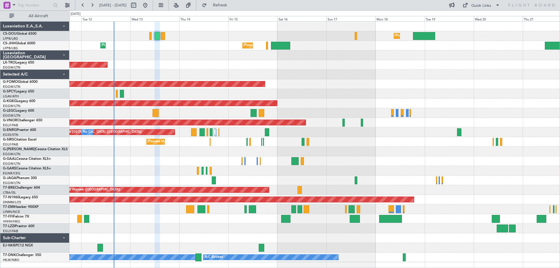
type input "0"
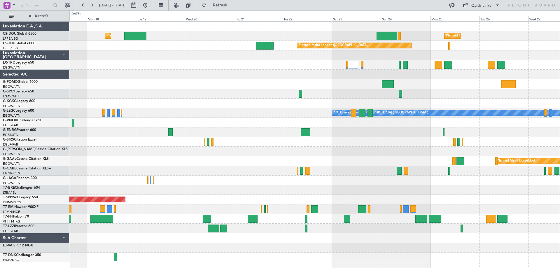
click at [112, 81] on div "Planned Maint Windsor Locks ([PERSON_NAME] Intl)" at bounding box center [314, 84] width 490 height 10
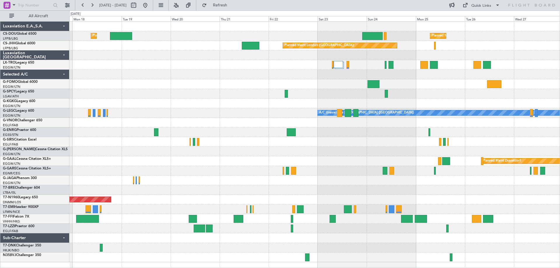
click at [204, 78] on div "Planned Maint [GEOGRAPHIC_DATA] ([GEOGRAPHIC_DATA]) Planned Maint [GEOGRAPHIC_D…" at bounding box center [314, 142] width 490 height 241
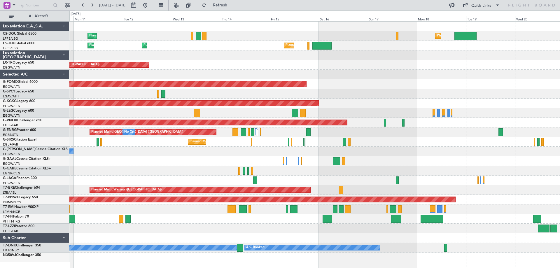
click at [479, 78] on div "Planned Maint [GEOGRAPHIC_DATA] ([GEOGRAPHIC_DATA]) Planned Maint [GEOGRAPHIC_D…" at bounding box center [314, 142] width 490 height 241
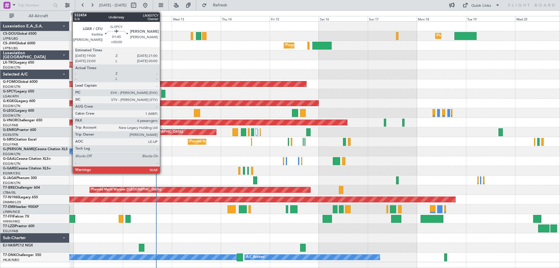
click at [163, 96] on div at bounding box center [163, 94] width 4 height 8
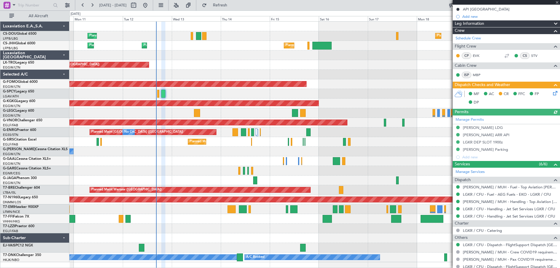
scroll to position [151, 0]
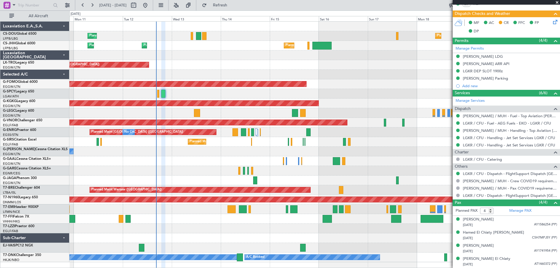
click at [558, 2] on span at bounding box center [557, 2] width 6 height 5
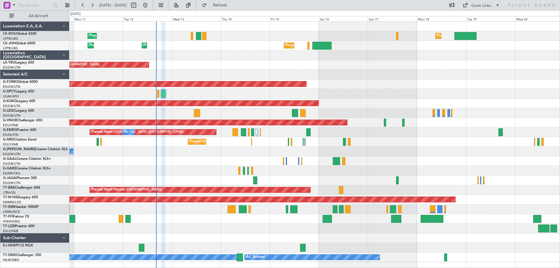
type input "0"
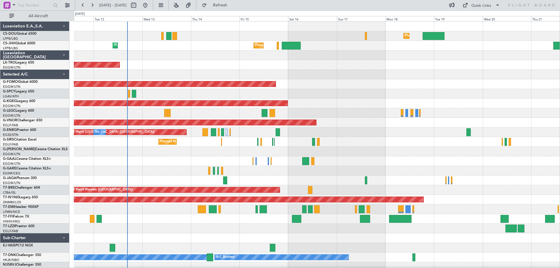
click at [359, 104] on div "Planned Maint London (Luton) Planned Maint Paris (Le Bourget) No Crew Planned M…" at bounding box center [317, 147] width 486 height 250
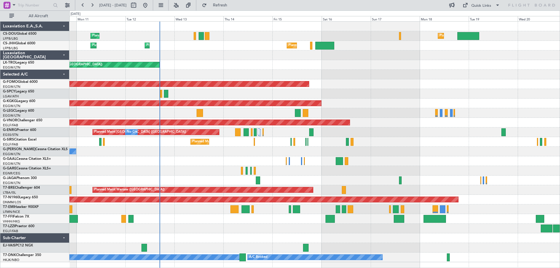
click at [267, 71] on div "Planned Maint London (Luton) Planned Maint Paris (Le Bourget) No Crew Planned M…" at bounding box center [314, 142] width 490 height 241
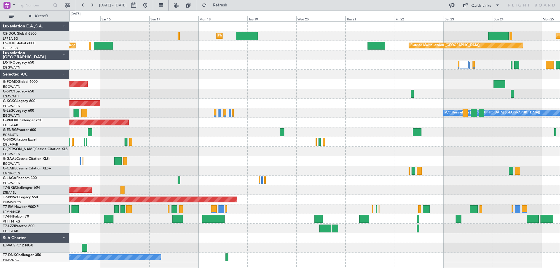
click at [231, 78] on div at bounding box center [314, 75] width 490 height 10
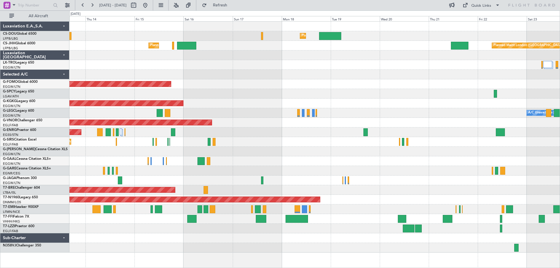
click at [398, 71] on div at bounding box center [314, 75] width 490 height 10
